Goal: Information Seeking & Learning: Find specific fact

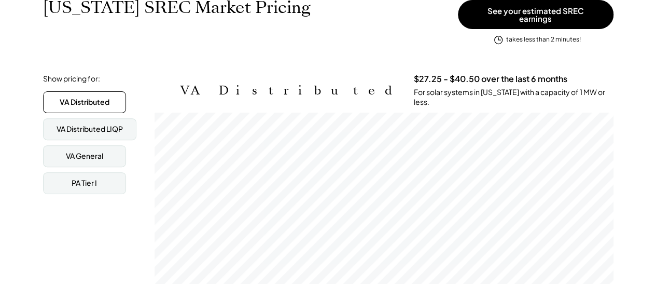
scroll to position [173, 0]
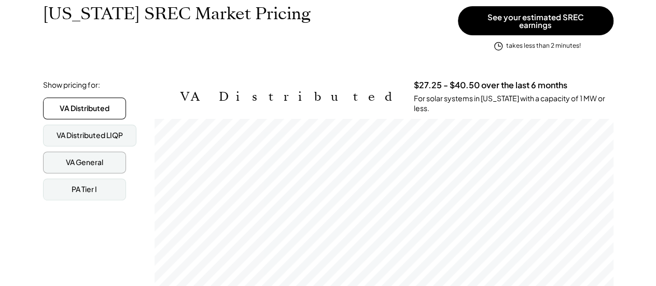
click at [83, 151] on div "VA General" at bounding box center [84, 162] width 83 height 22
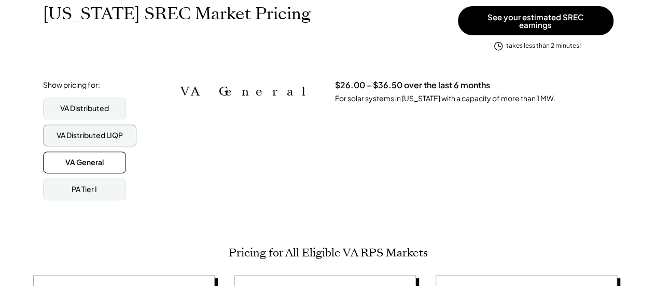
click at [86, 130] on div "VA Distributed LIQP" at bounding box center [89, 135] width 66 height 10
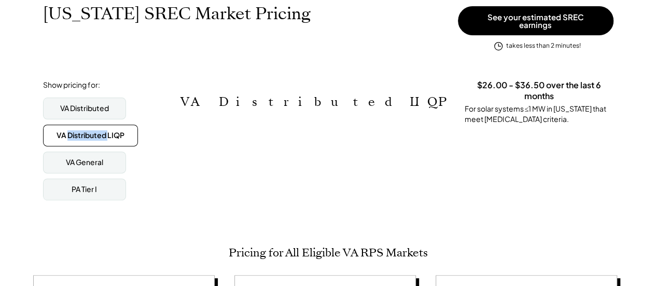
click at [86, 130] on div "VA Distributed LIQP" at bounding box center [90, 135] width 68 height 10
click at [88, 104] on div "VA Distributed" at bounding box center [84, 108] width 49 height 10
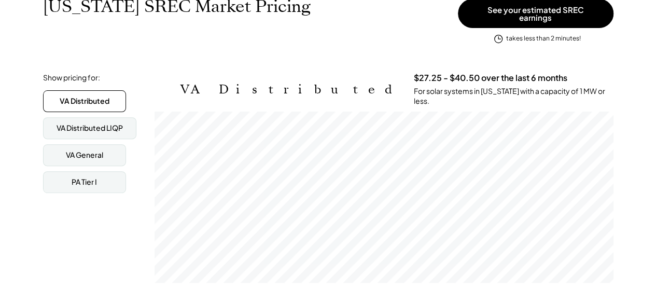
scroll to position [184, 0]
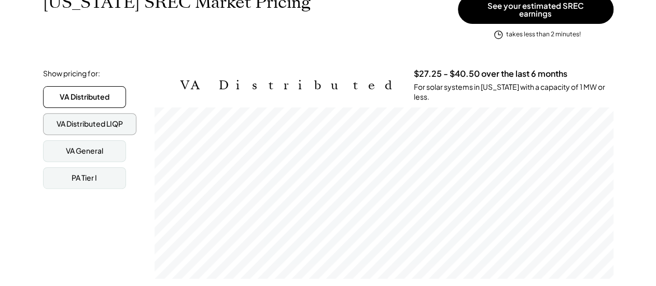
click at [91, 119] on div "VA Distributed LIQP" at bounding box center [89, 124] width 66 height 10
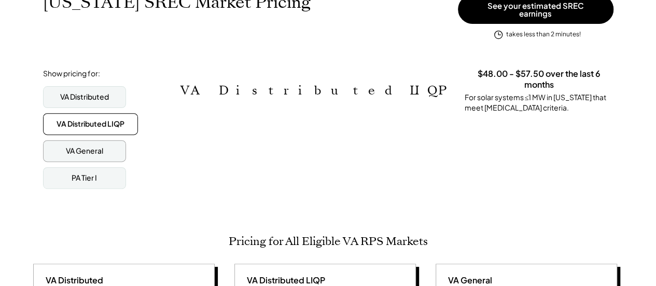
click at [106, 143] on div "VA General" at bounding box center [84, 151] width 83 height 22
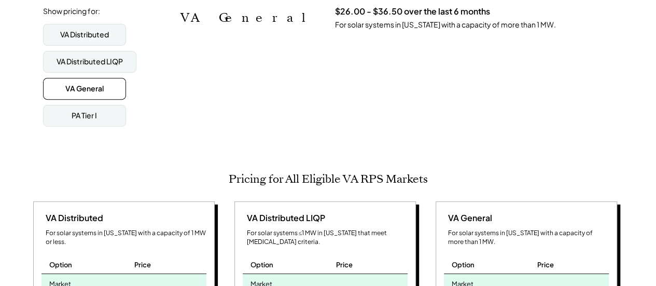
scroll to position [225, 0]
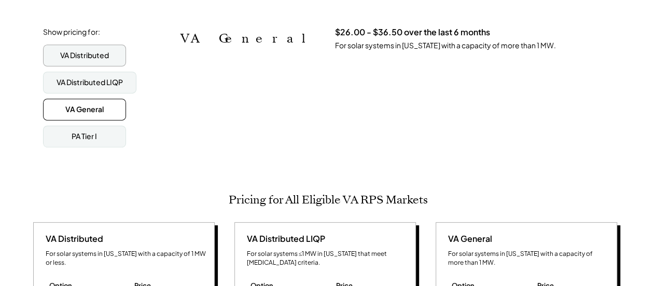
click at [97, 55] on div "VA Distributed" at bounding box center [84, 56] width 83 height 22
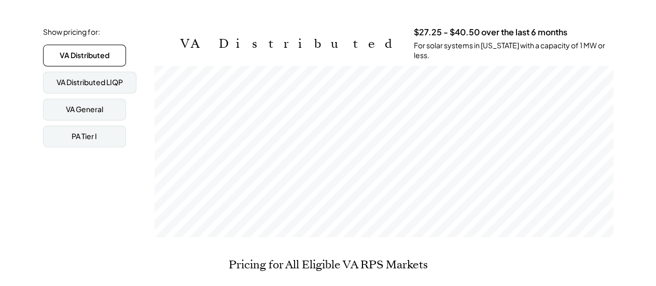
scroll to position [0, 0]
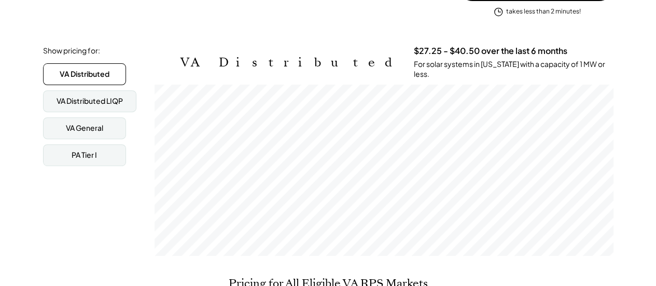
scroll to position [171, 458]
click at [251, 240] on div "Show pricing for: VA Distributed VA Distributed LIQP VA General PA Tier I VA Di…" at bounding box center [328, 152] width 570 height 215
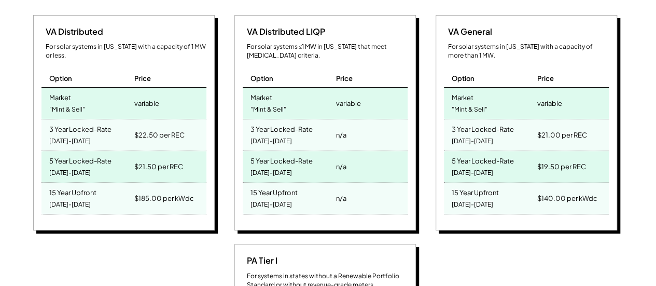
scroll to position [476, 0]
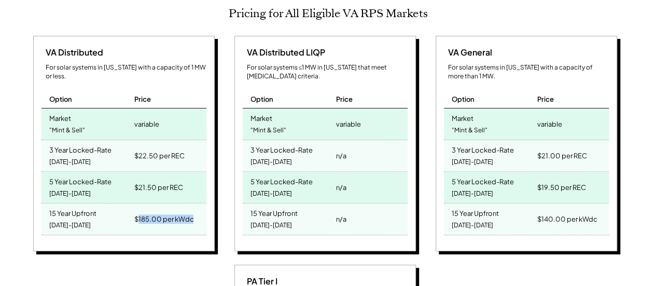
drag, startPoint x: 137, startPoint y: 200, endPoint x: 214, endPoint y: 196, distance: 77.3
click at [214, 196] on div "VA Distributed For solar systems in [US_STATE] with a capacity of 1 MW or less.…" at bounding box center [125, 145] width 191 height 219
copy div "185.00 per kWdc"
click at [185, 233] on div "VA Distributed For solar systems in [US_STATE] with a capacity of 1 MW or less.…" at bounding box center [123, 144] width 181 height 216
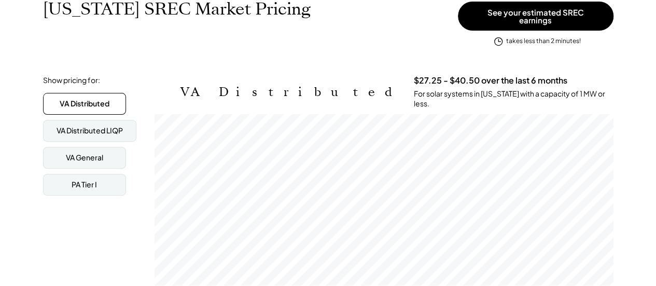
scroll to position [145, 0]
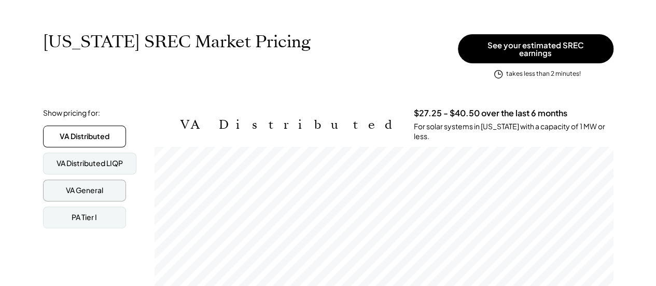
click at [96, 186] on div "VA General" at bounding box center [84, 190] width 37 height 10
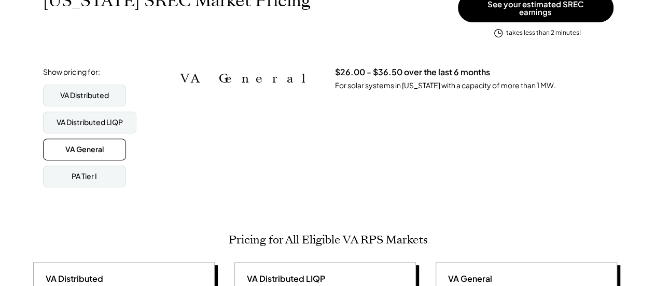
scroll to position [186, 0]
click at [90, 174] on div "PA Tier I" at bounding box center [84, 176] width 83 height 22
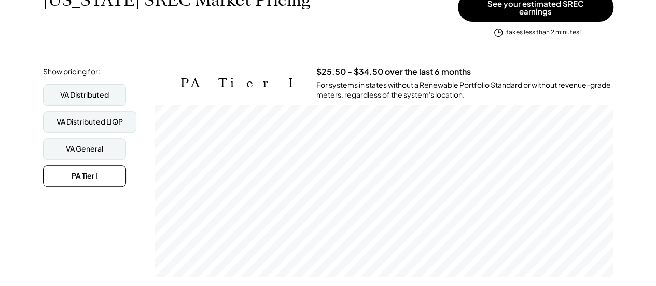
scroll to position [171, 458]
click at [104, 94] on div "VA Distributed" at bounding box center [84, 95] width 83 height 22
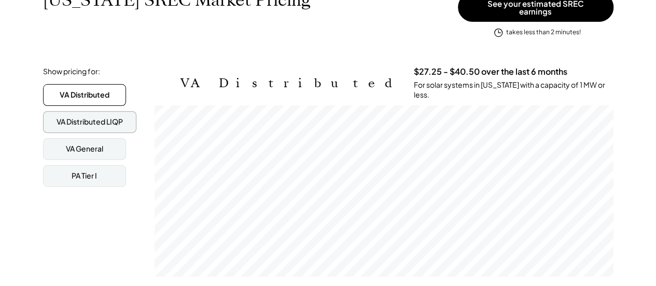
click at [96, 117] on div "VA Distributed LIQP" at bounding box center [89, 122] width 66 height 10
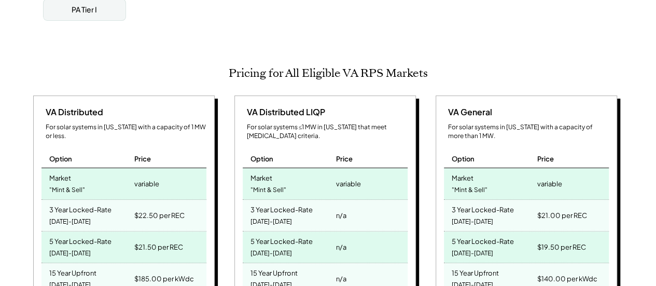
scroll to position [414, 0]
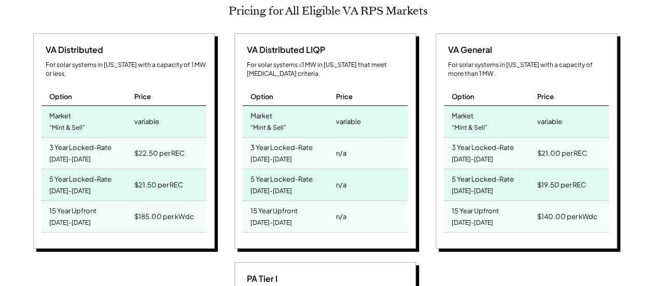
click at [168, 70] on div "For solar systems in [US_STATE] with a capacity of 1 MW or less." at bounding box center [126, 70] width 161 height 18
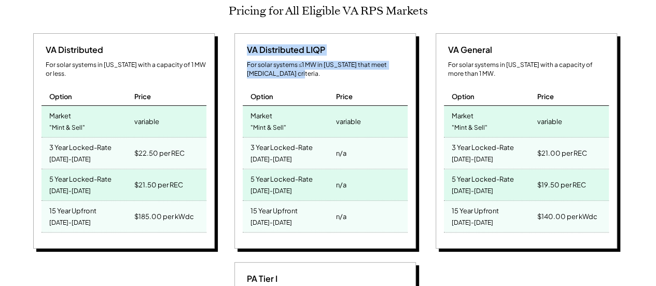
drag, startPoint x: 245, startPoint y: 44, endPoint x: 303, endPoint y: 70, distance: 63.8
click at [303, 70] on div "VA Distributed LIQP For solar systems ≤1 MW in [US_STATE] that meet [MEDICAL_DA…" at bounding box center [324, 141] width 181 height 216
click at [303, 70] on div "For solar systems ≤1 MW in [US_STATE] that meet [MEDICAL_DATA] criteria." at bounding box center [327, 70] width 161 height 18
drag, startPoint x: 298, startPoint y: 69, endPoint x: 246, endPoint y: 40, distance: 59.7
click at [246, 40] on div "VA Distributed LIQP For solar systems ≤1 MW in [US_STATE] that meet [MEDICAL_DA…" at bounding box center [324, 141] width 181 height 216
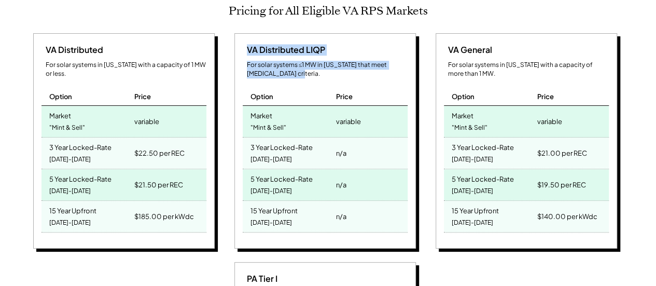
copy div "VA Distributed LIQP For solar systems ≤1 MW in [US_STATE] that meet [MEDICAL_DA…"
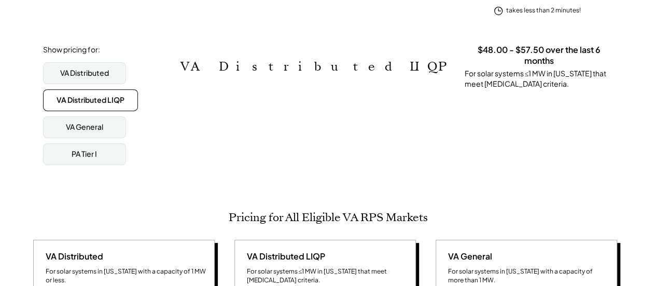
scroll to position [207, 0]
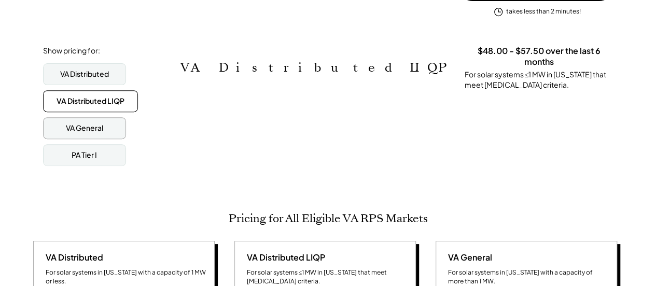
click at [96, 124] on div "VA General" at bounding box center [84, 128] width 37 height 10
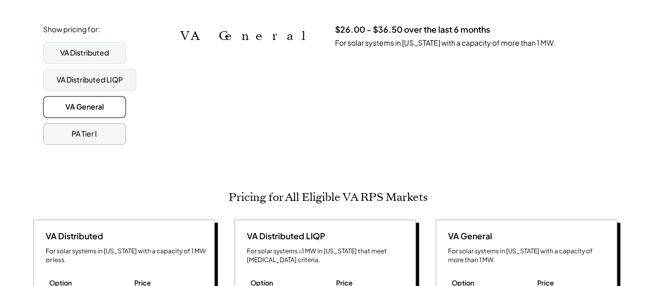
scroll to position [228, 0]
click at [96, 48] on div "VA Distributed" at bounding box center [84, 53] width 49 height 10
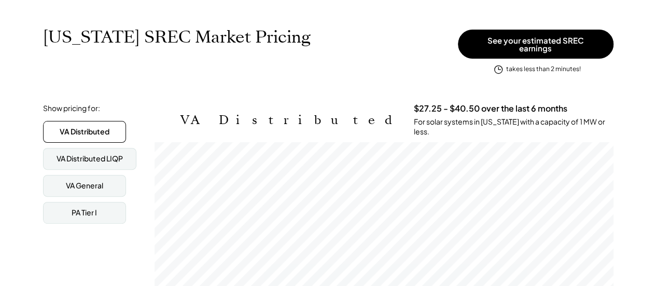
scroll to position [150, 0]
click at [113, 154] on div "VA Distributed LIQP" at bounding box center [89, 158] width 66 height 10
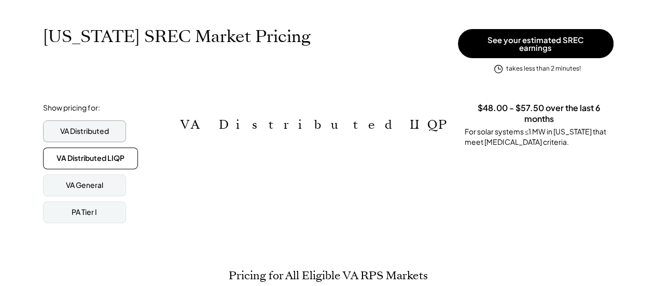
click at [102, 126] on div "VA Distributed" at bounding box center [84, 131] width 49 height 10
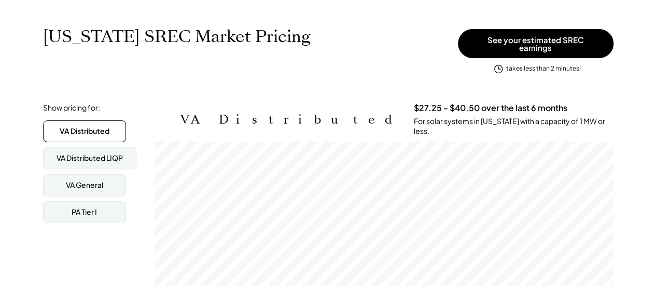
scroll to position [171, 0]
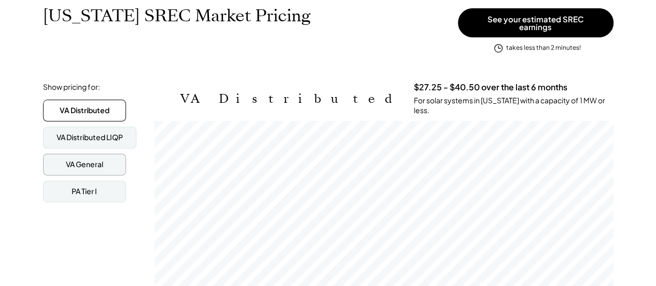
click at [105, 161] on div "VA General" at bounding box center [84, 164] width 83 height 22
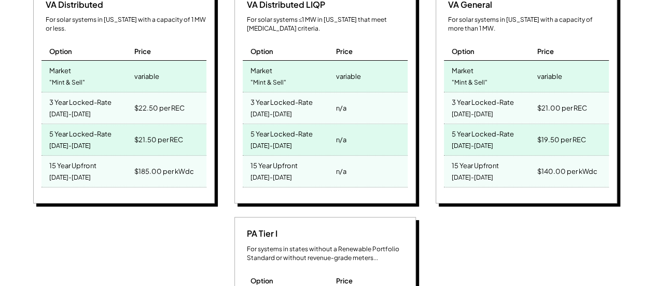
scroll to position [440, 0]
